Goal: Information Seeking & Learning: Learn about a topic

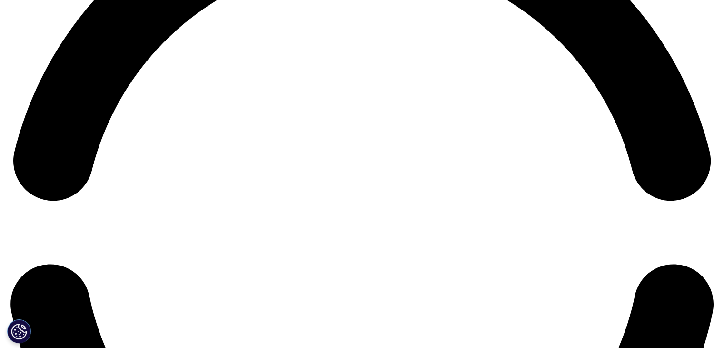
scroll to position [1571, 0]
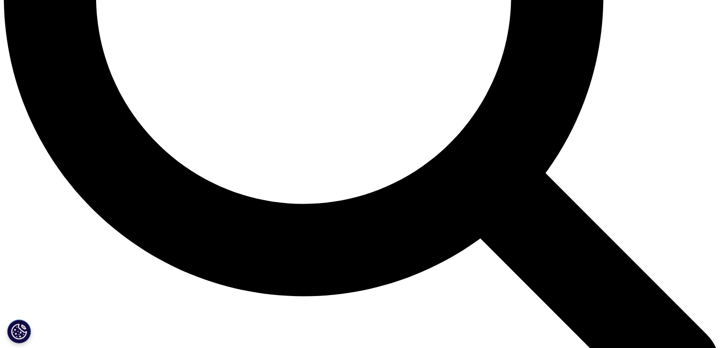
scroll to position [1047, 0]
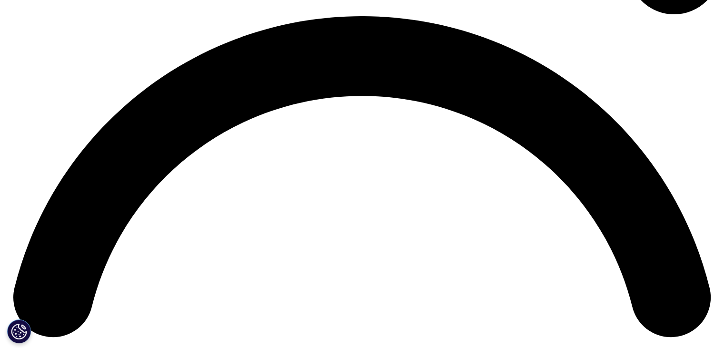
scroll to position [1524, 0]
